Goal: Task Accomplishment & Management: Manage account settings

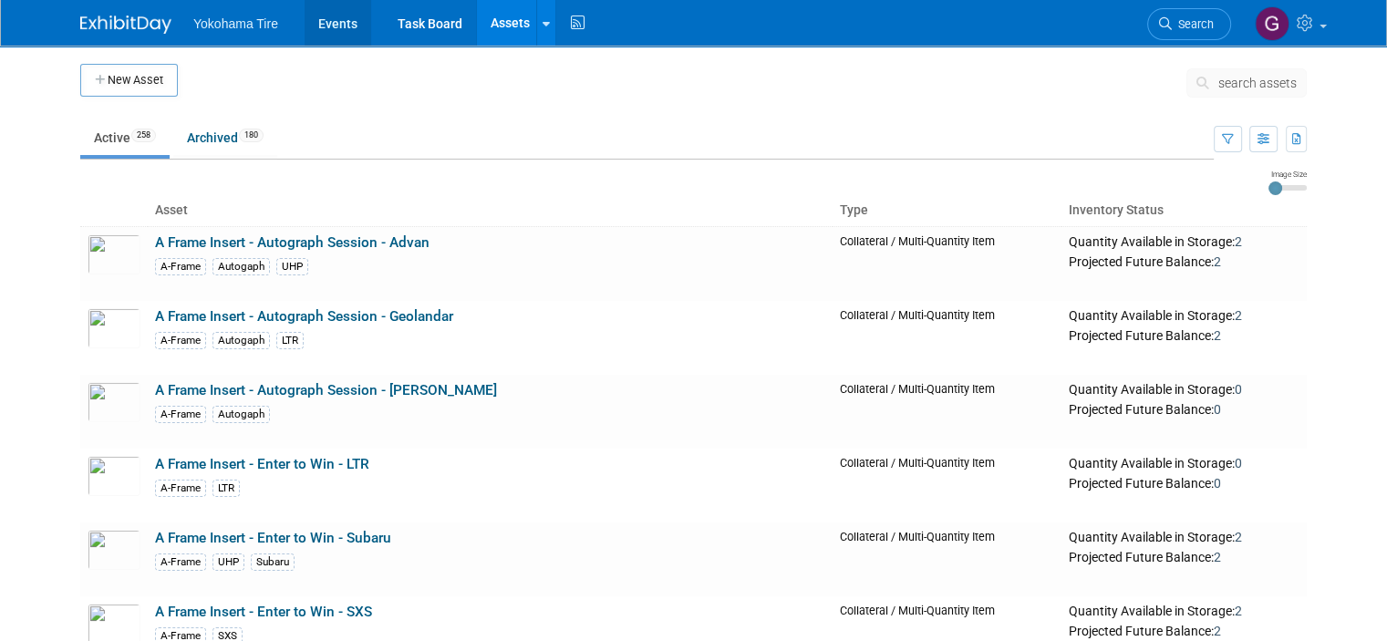
click at [325, 17] on link "Events" at bounding box center [337, 23] width 67 height 46
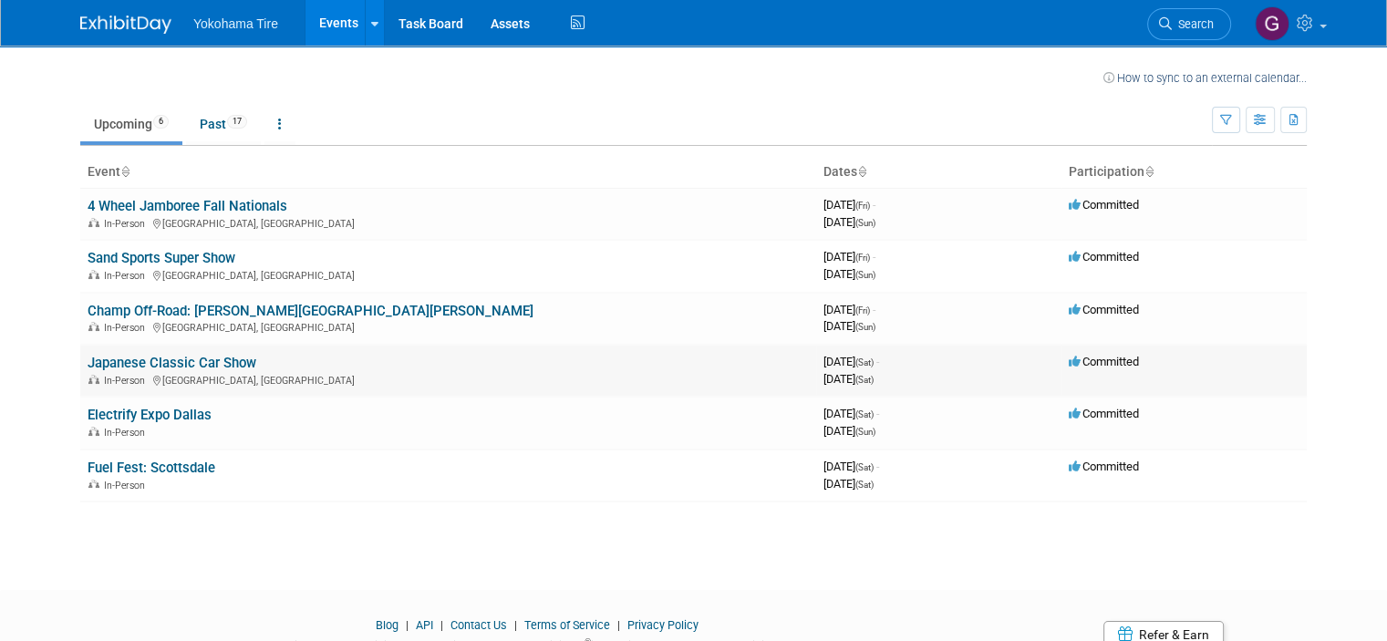
click at [174, 367] on link "Japanese Classic Car Show" at bounding box center [172, 363] width 169 height 16
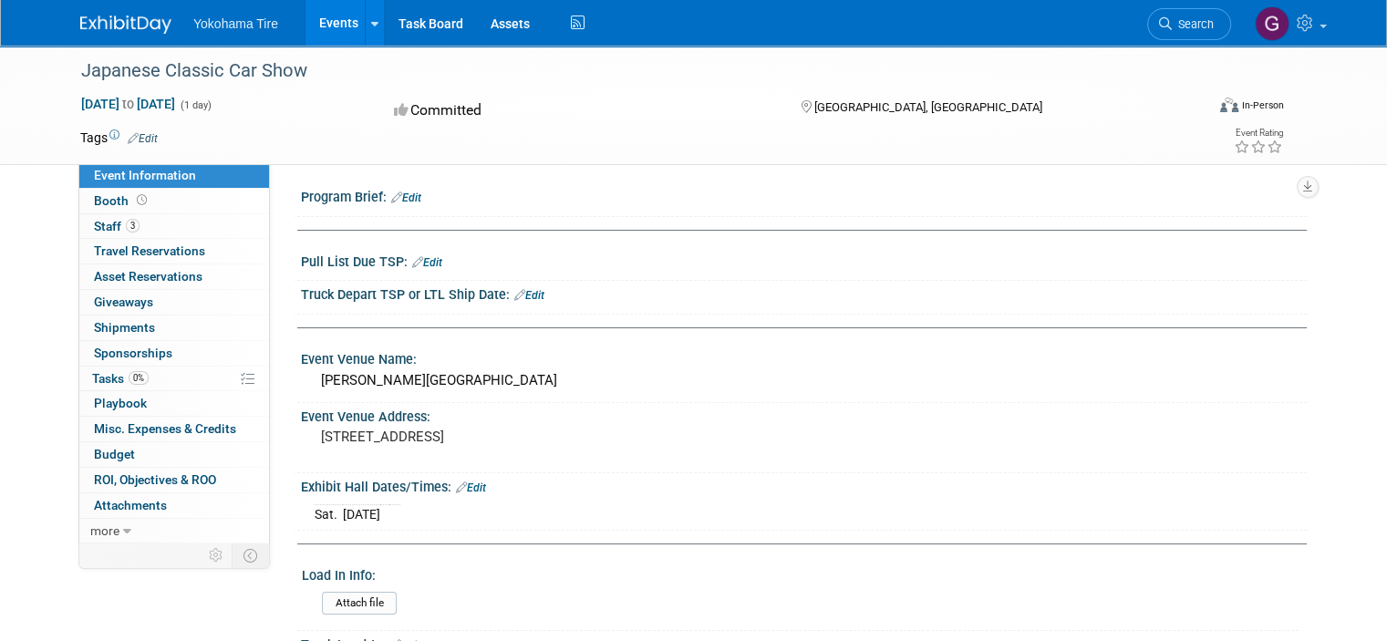
click at [413, 261] on link "Edit" at bounding box center [427, 262] width 30 height 13
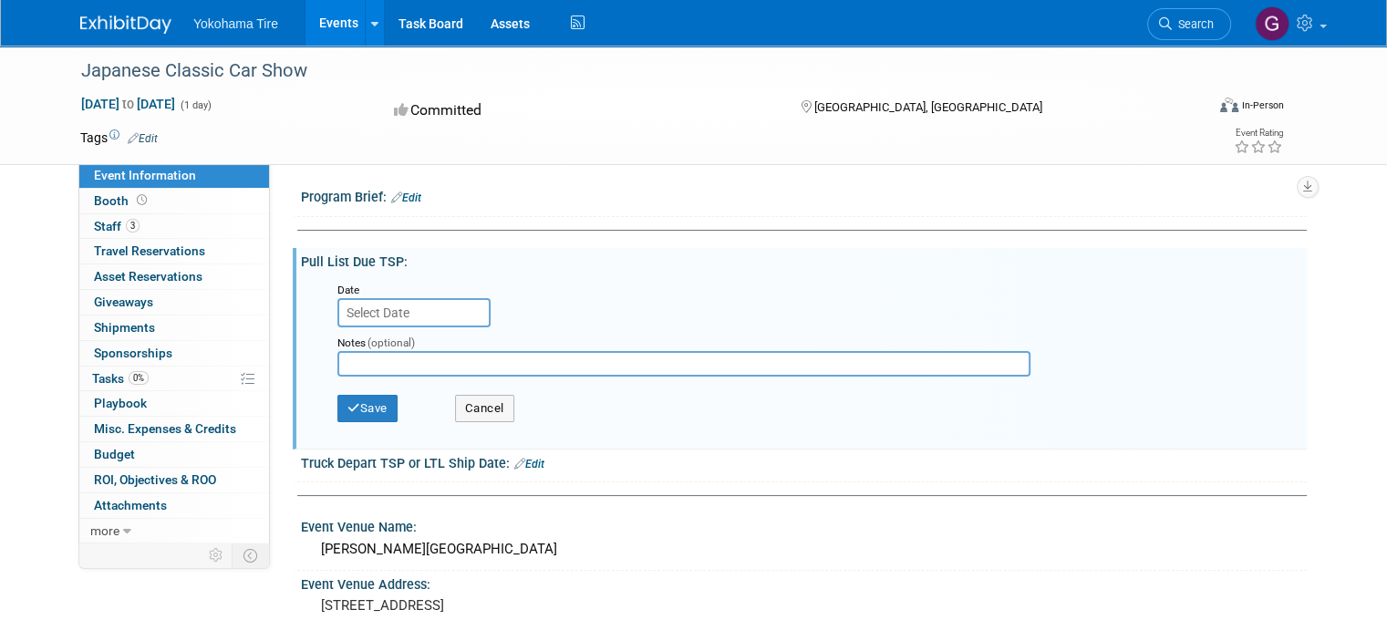
click at [386, 306] on input "text" at bounding box center [413, 312] width 153 height 29
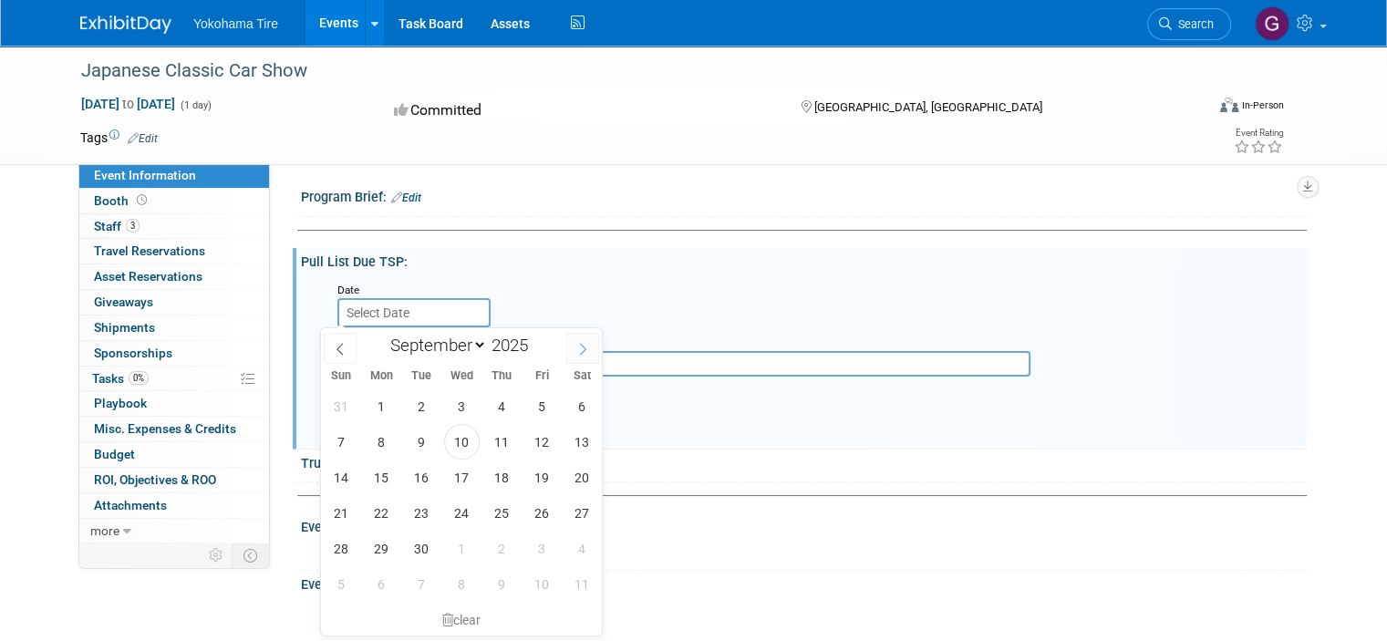
click at [578, 348] on icon at bounding box center [582, 349] width 13 height 13
select select "9"
click at [463, 404] on span "1" at bounding box center [462, 406] width 36 height 36
type input "Oct 1, 2025"
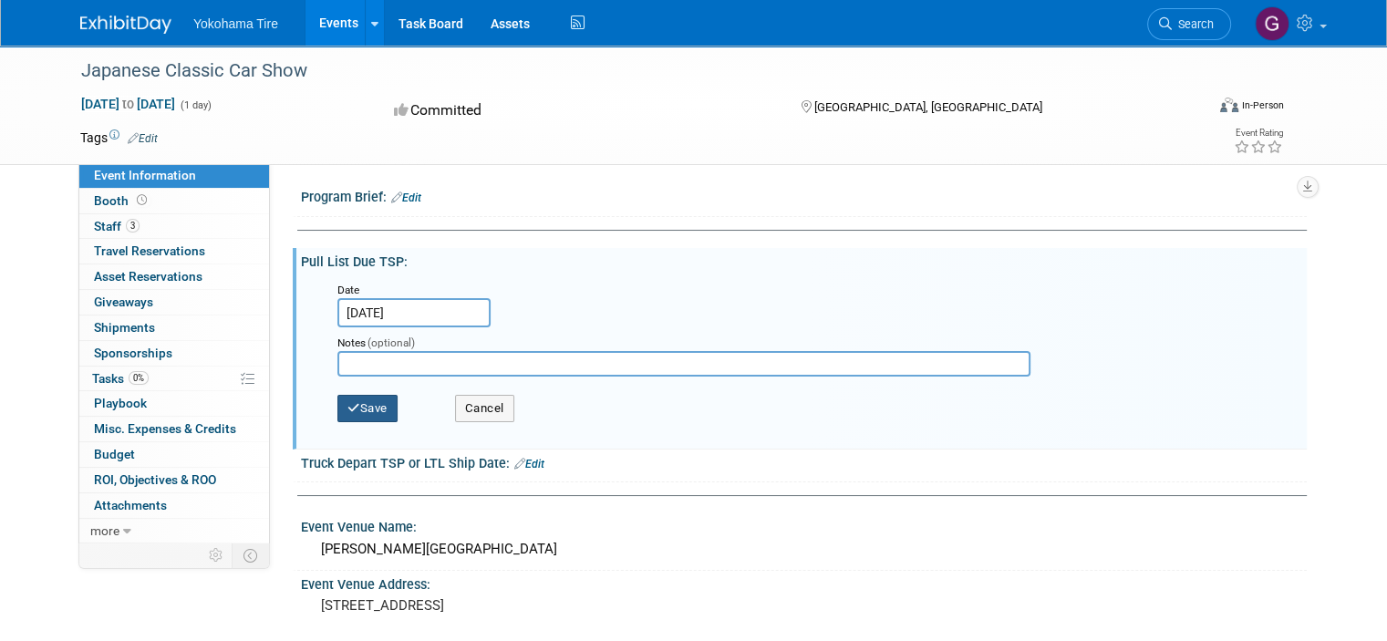
click at [356, 407] on button "Save" at bounding box center [367, 408] width 60 height 27
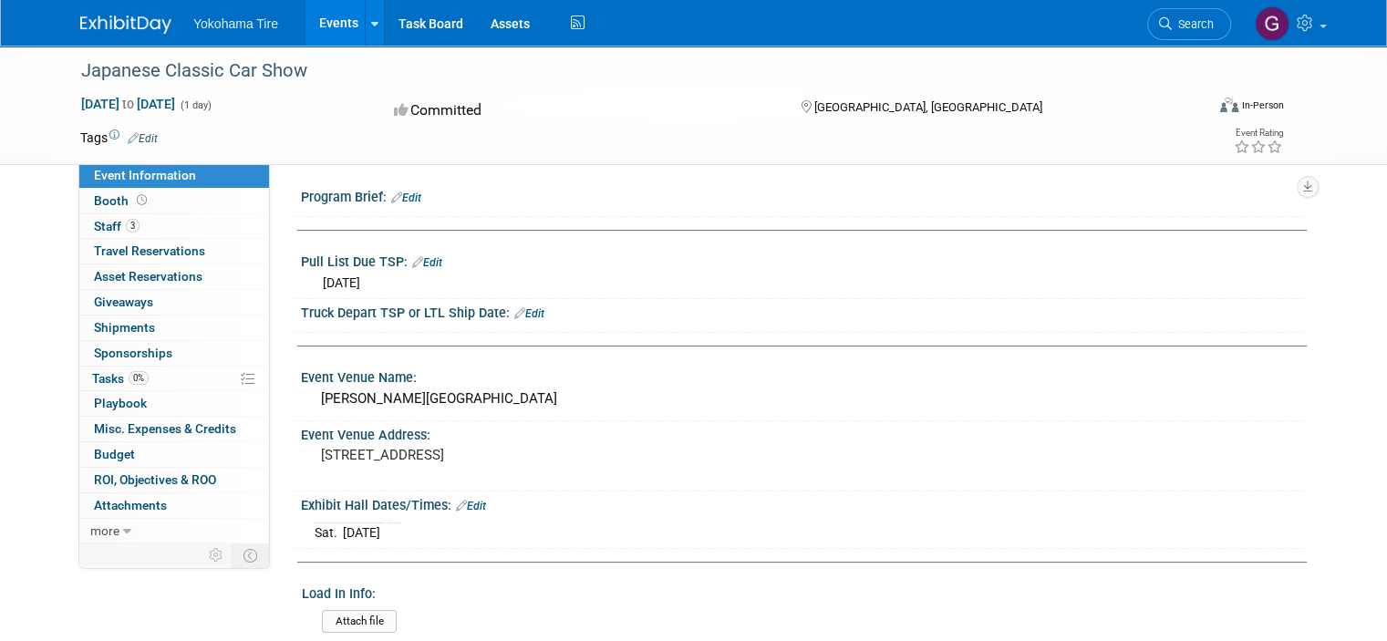
click at [329, 20] on link "Events" at bounding box center [338, 23] width 67 height 46
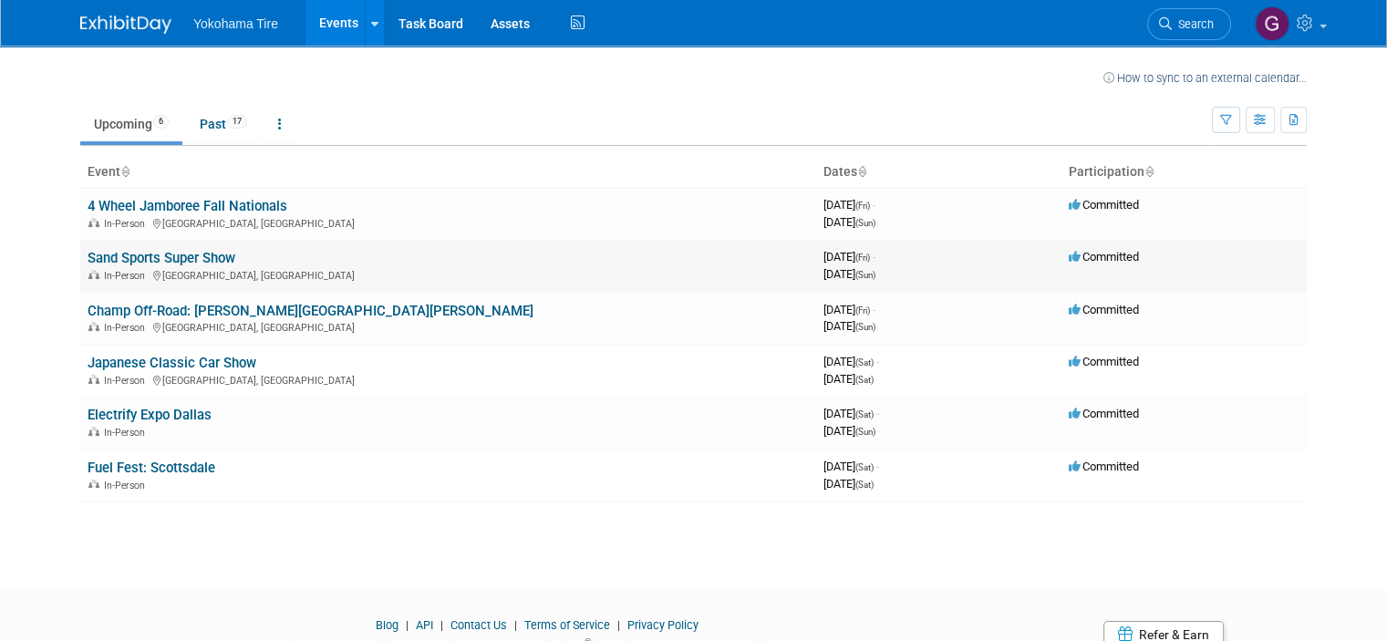
click at [160, 261] on link "Sand Sports Super Show" at bounding box center [162, 258] width 148 height 16
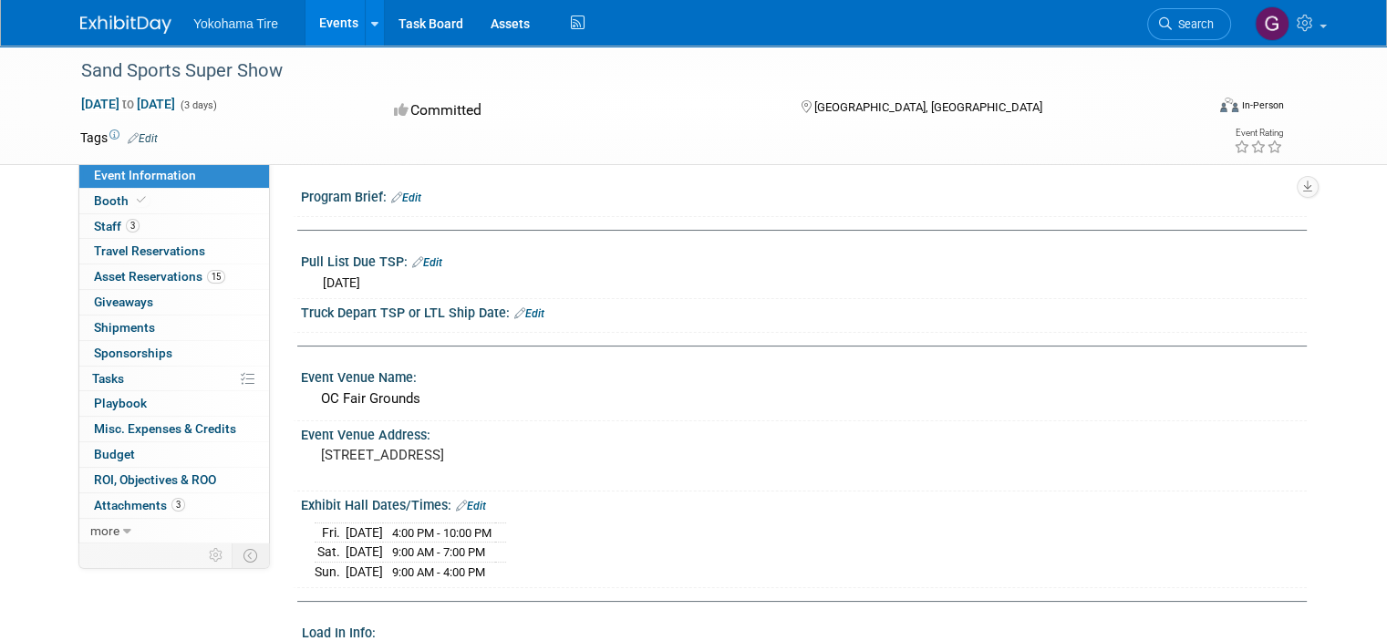
click at [328, 26] on link "Events" at bounding box center [338, 23] width 67 height 46
